Goal: Task Accomplishment & Management: Use online tool/utility

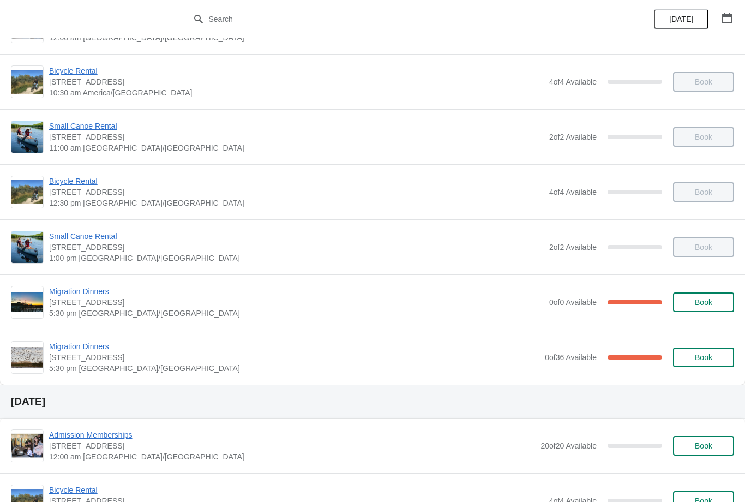
scroll to position [124, 0]
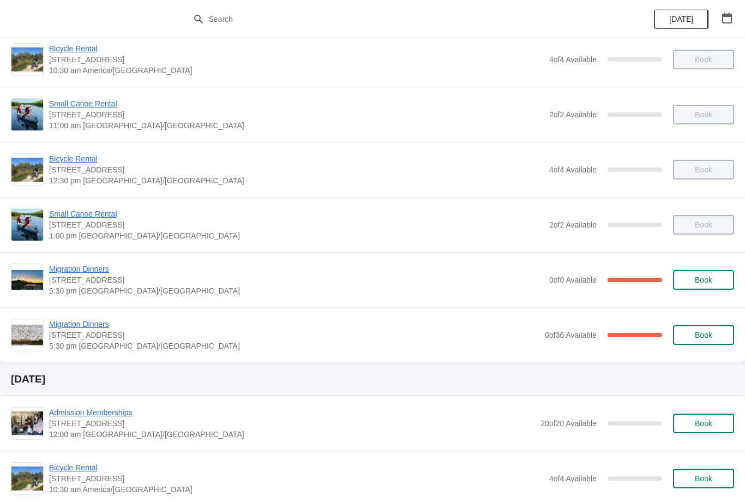
click at [100, 272] on span "Migration Dinners" at bounding box center [296, 268] width 495 height 11
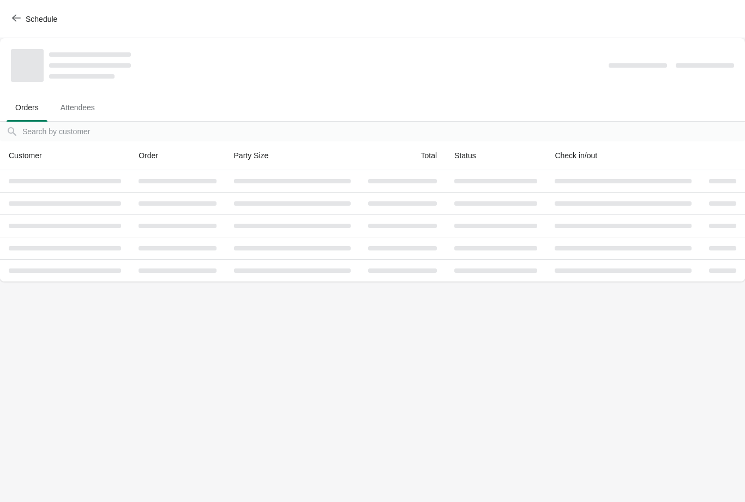
scroll to position [0, 0]
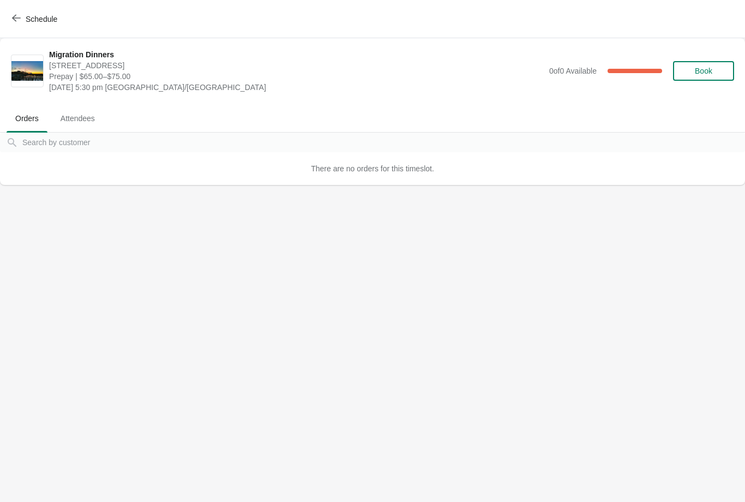
click at [17, 19] on icon "button" at bounding box center [16, 18] width 9 height 9
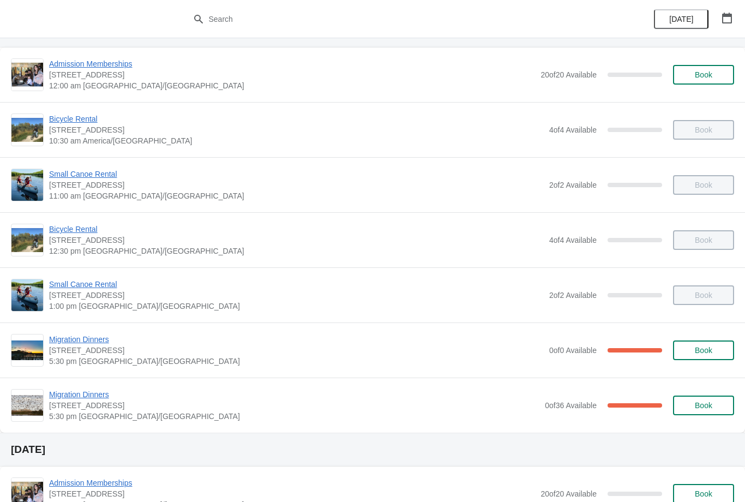
scroll to position [135, 0]
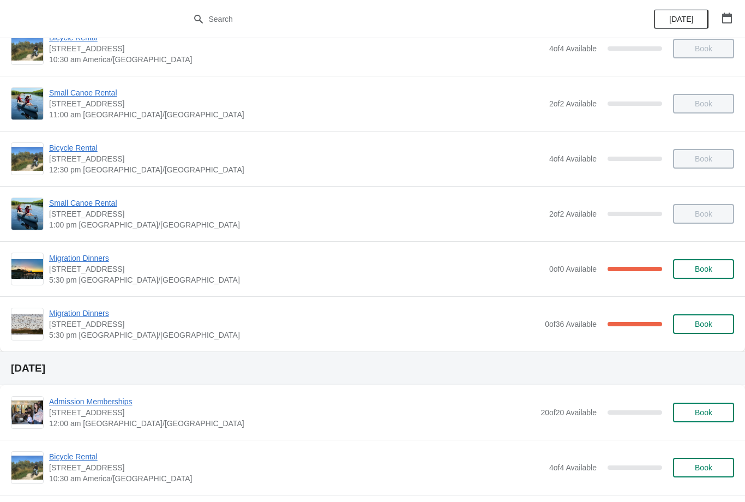
click at [86, 315] on span "Migration Dinners" at bounding box center [294, 313] width 490 height 11
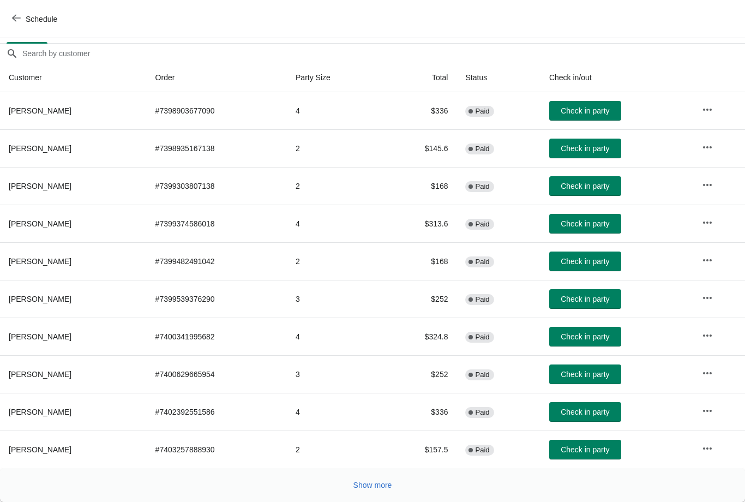
scroll to position [89, 0]
click at [373, 485] on span "Show more" at bounding box center [372, 484] width 39 height 9
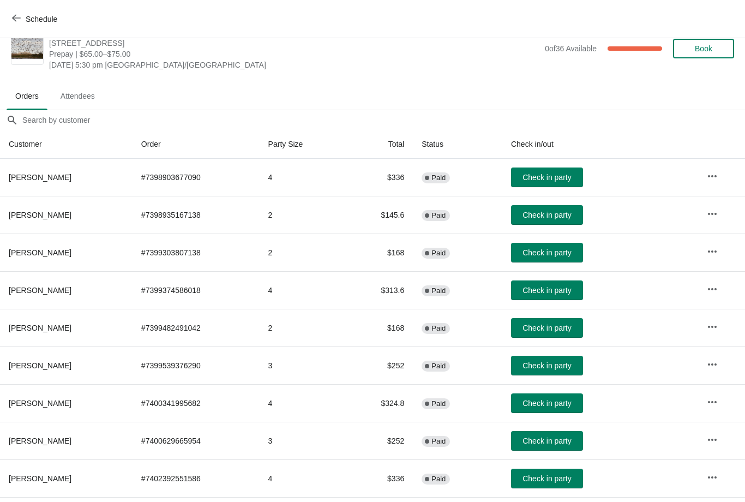
scroll to position [22, 0]
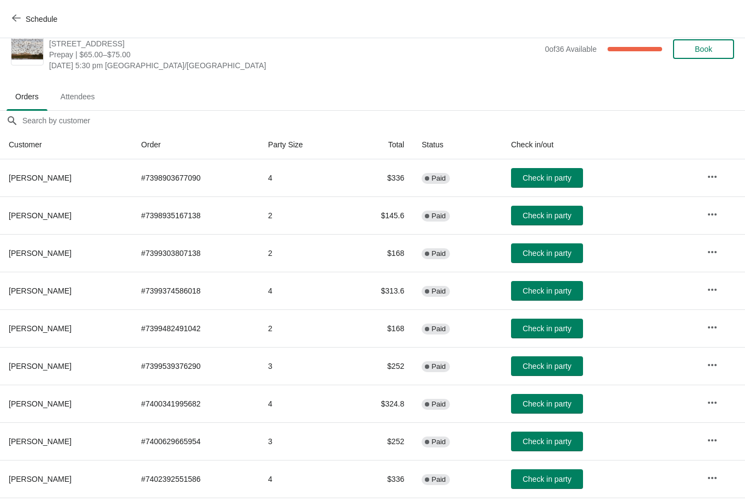
click at [565, 177] on span "Check in party" at bounding box center [546, 177] width 49 height 9
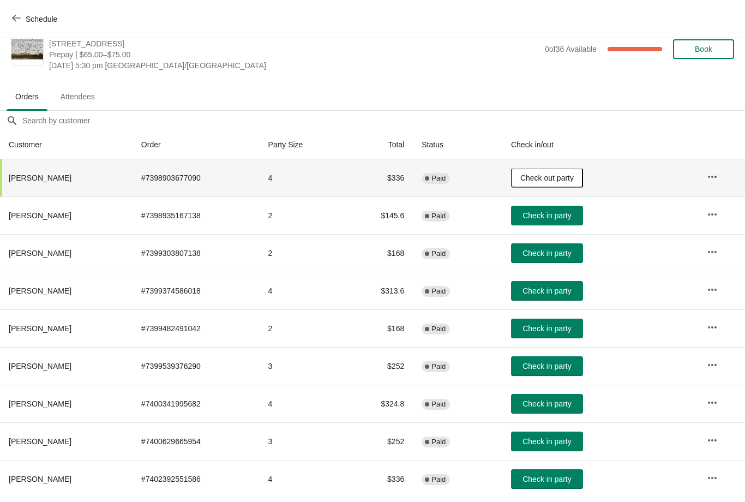
click at [563, 219] on span "Check in party" at bounding box center [546, 215] width 49 height 9
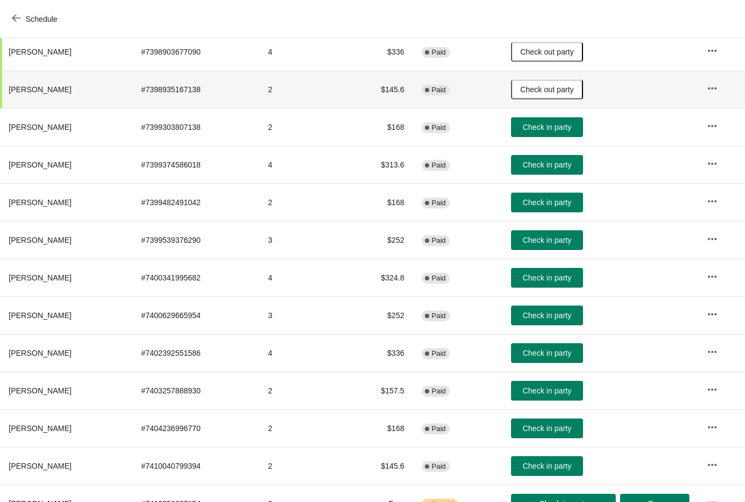
scroll to position [148, 0]
click at [550, 129] on span "Check in party" at bounding box center [546, 127] width 49 height 9
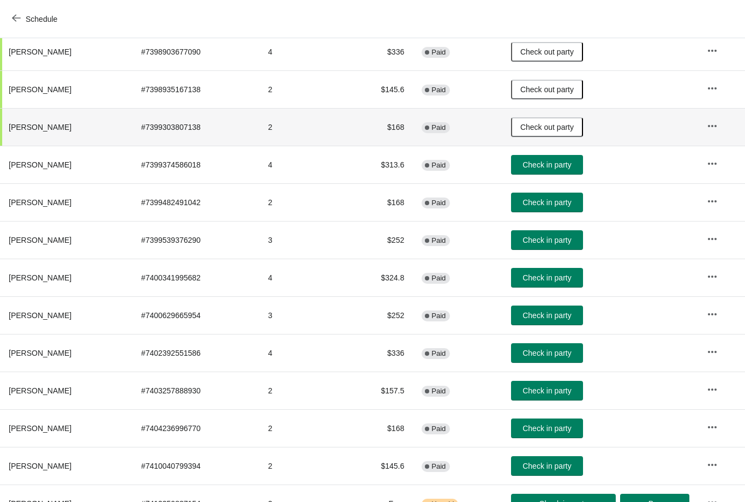
click at [556, 198] on span "Check in party" at bounding box center [546, 202] width 49 height 9
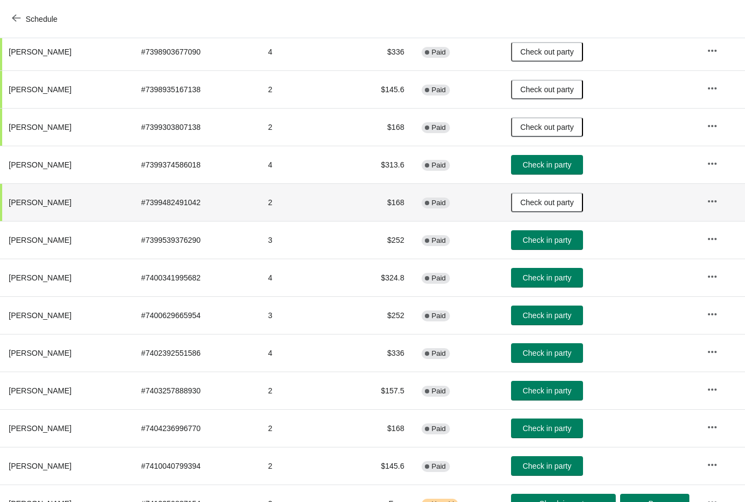
click at [554, 168] on span "Check in party" at bounding box center [546, 164] width 49 height 9
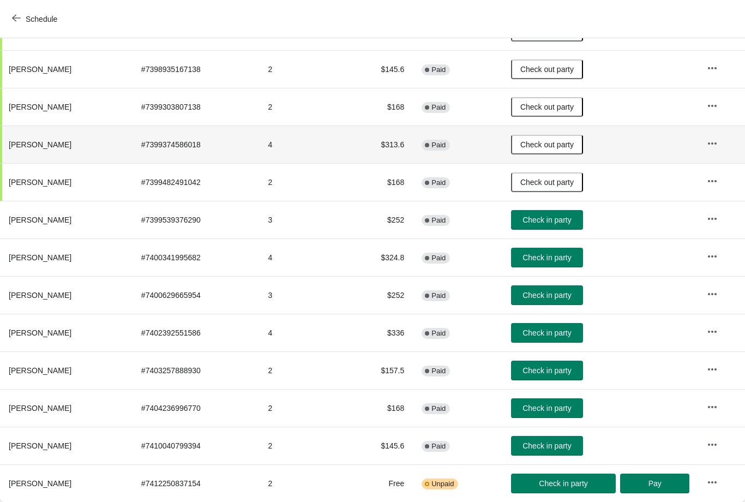
scroll to position [168, 0]
click at [563, 221] on span "Check in party" at bounding box center [546, 219] width 49 height 9
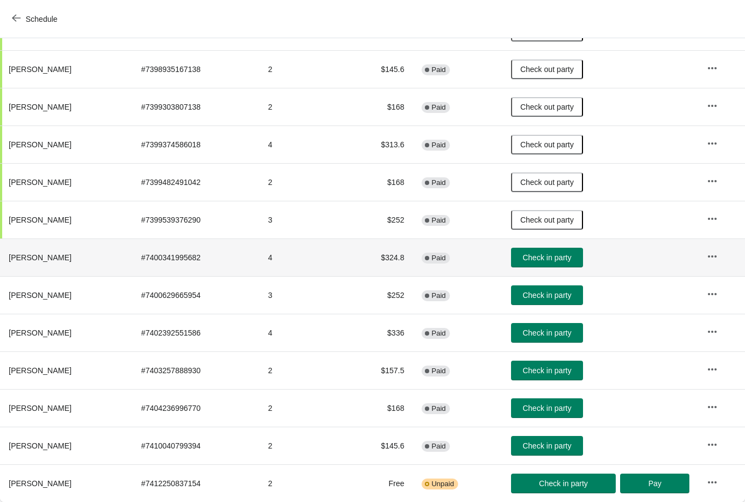
click at [569, 254] on span "Check in party" at bounding box center [546, 257] width 49 height 9
click at [539, 293] on span "Check in party" at bounding box center [546, 295] width 49 height 9
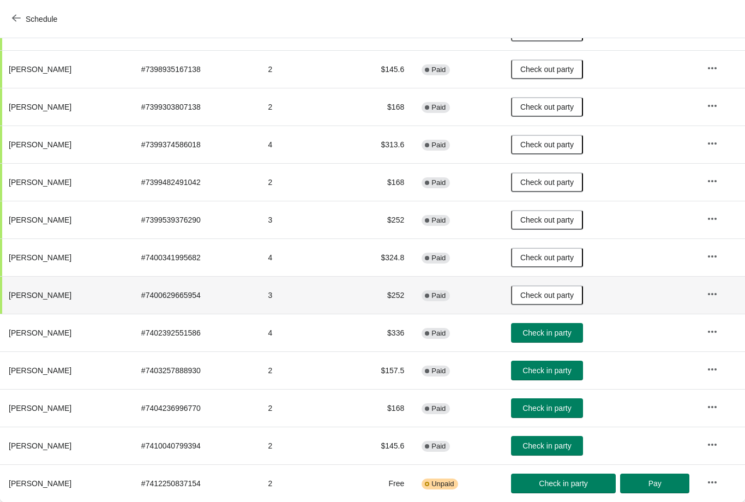
click at [565, 333] on span "Check in party" at bounding box center [546, 332] width 49 height 9
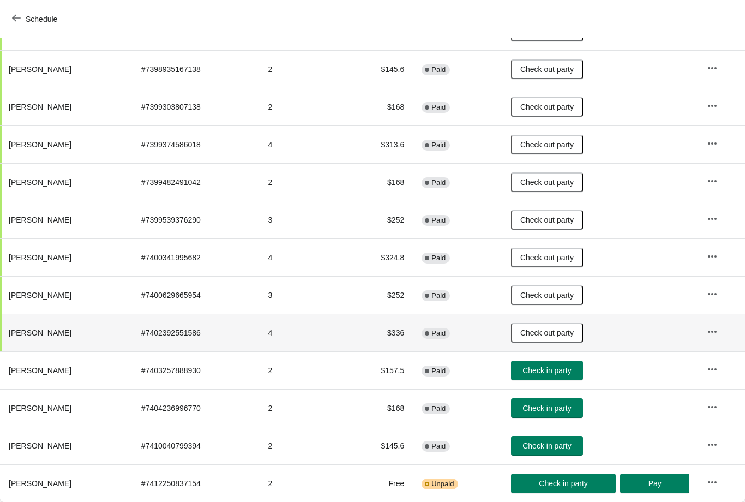
click at [567, 371] on span "Check in party" at bounding box center [546, 370] width 49 height 9
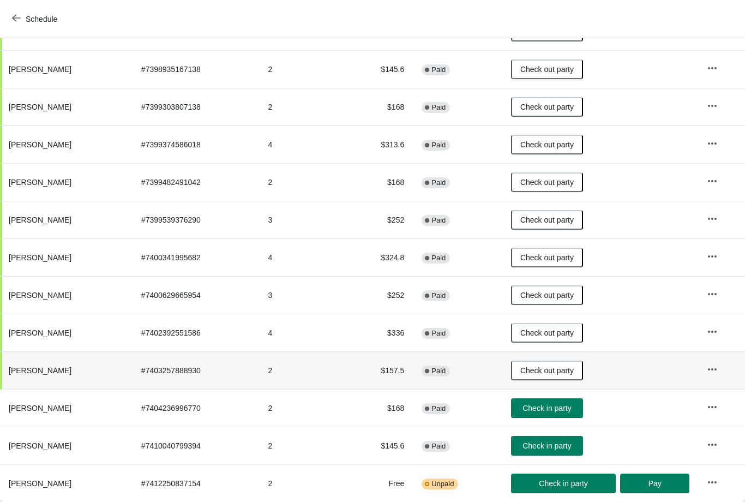
click at [559, 408] on span "Check in party" at bounding box center [546, 407] width 49 height 9
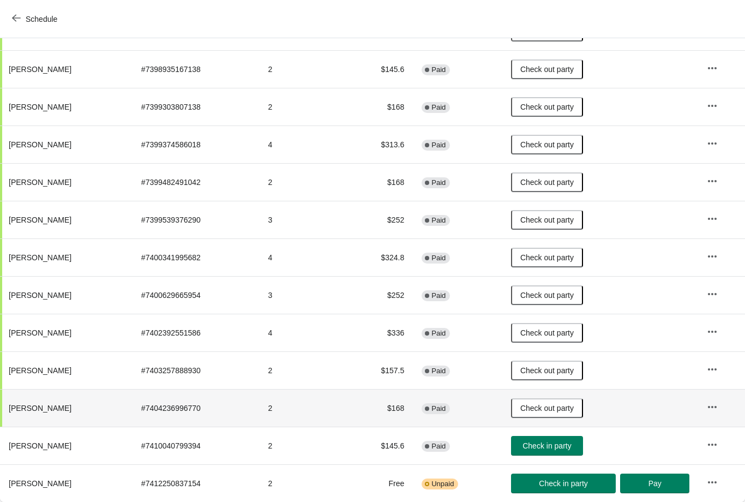
click at [557, 444] on span "Check in party" at bounding box center [546, 445] width 49 height 9
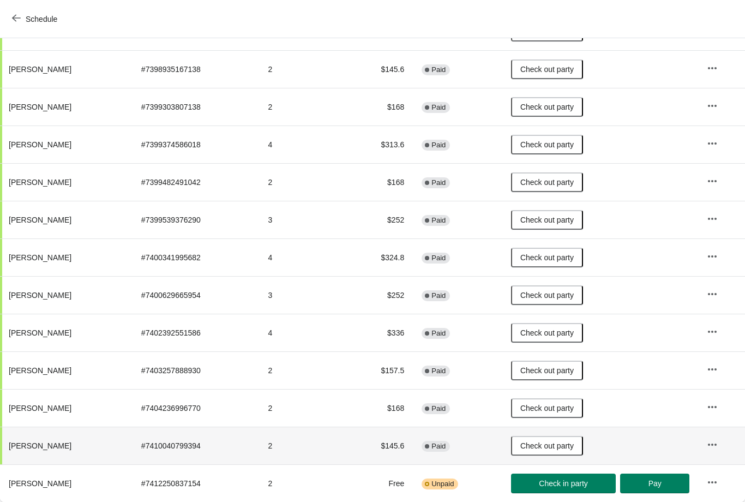
click at [570, 481] on span "Check in party" at bounding box center [563, 483] width 49 height 9
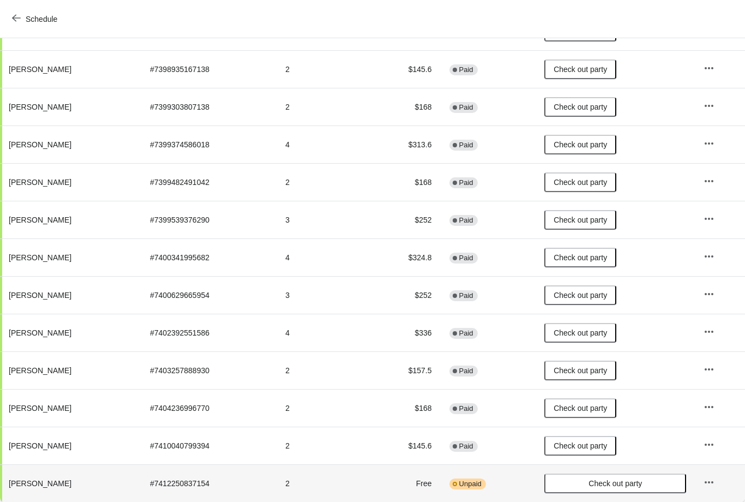
click at [10, 20] on button "Schedule" at bounding box center [35, 19] width 61 height 20
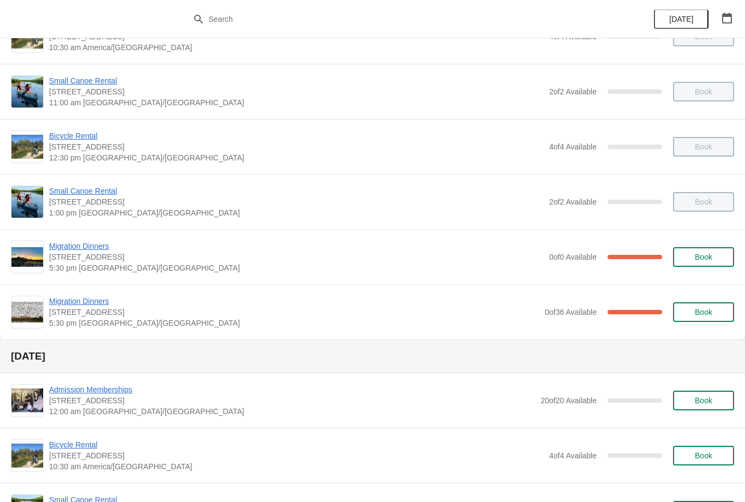
scroll to position [129, 0]
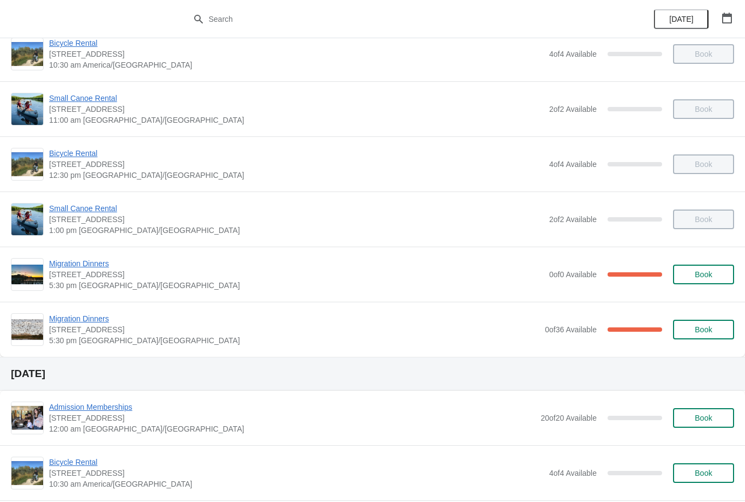
click at [65, 321] on span "Migration Dinners" at bounding box center [294, 318] width 490 height 11
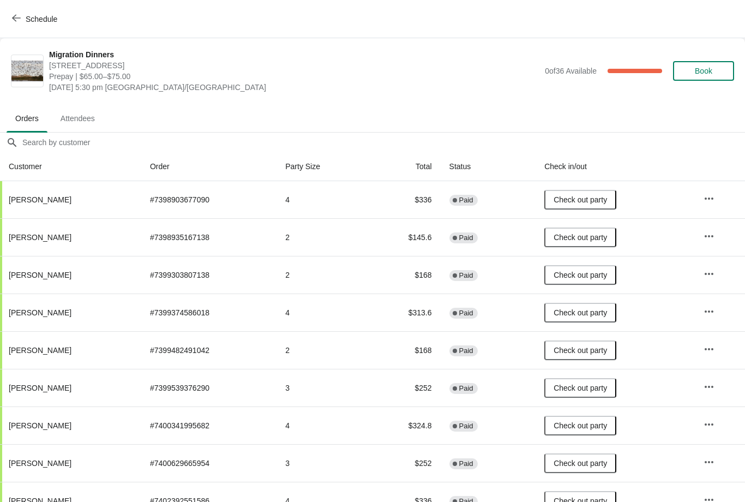
scroll to position [0, 0]
